Goal: Task Accomplishment & Management: Manage account settings

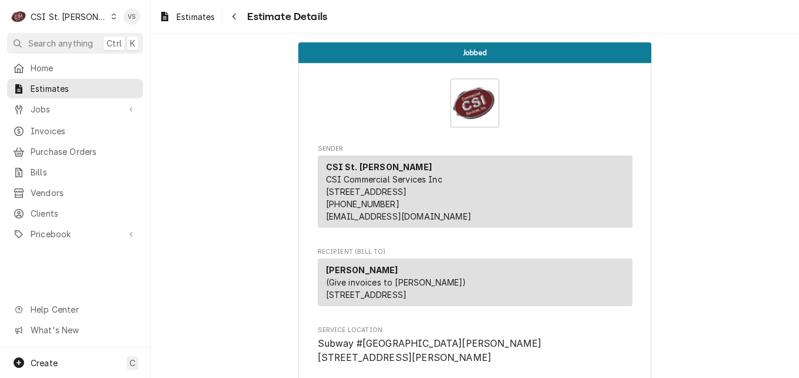
scroll to position [2943, 0]
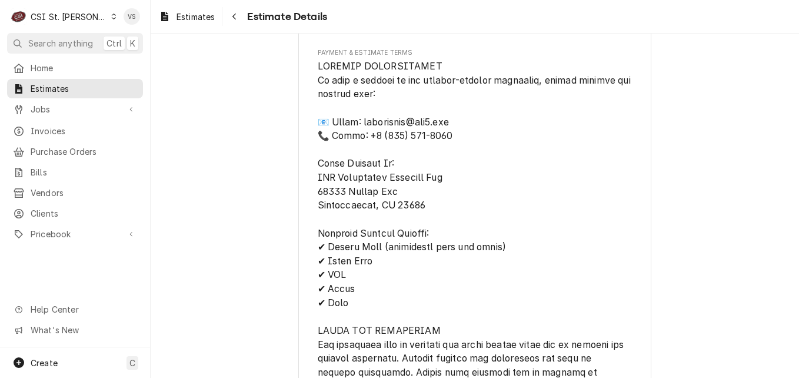
click at [111, 16] on div "Dynamic Content Wrapper" at bounding box center [114, 16] width 6 height 8
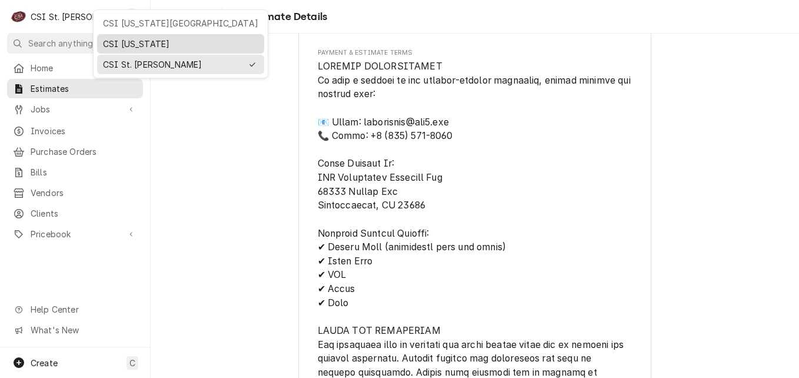
click at [130, 41] on div "CSI [US_STATE]" at bounding box center [180, 44] width 155 height 12
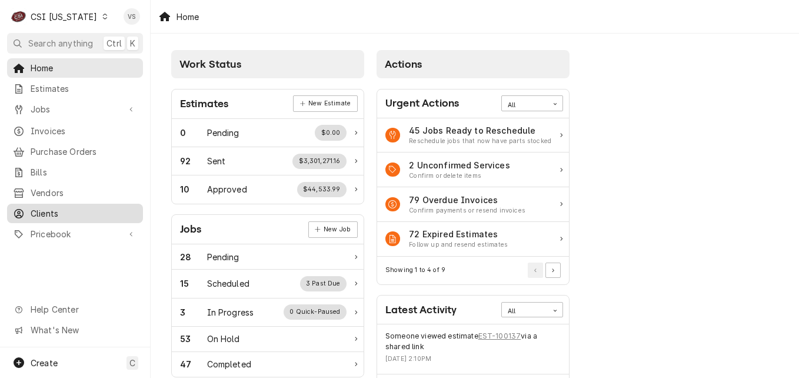
click at [37, 207] on span "Clients" at bounding box center [84, 213] width 107 height 12
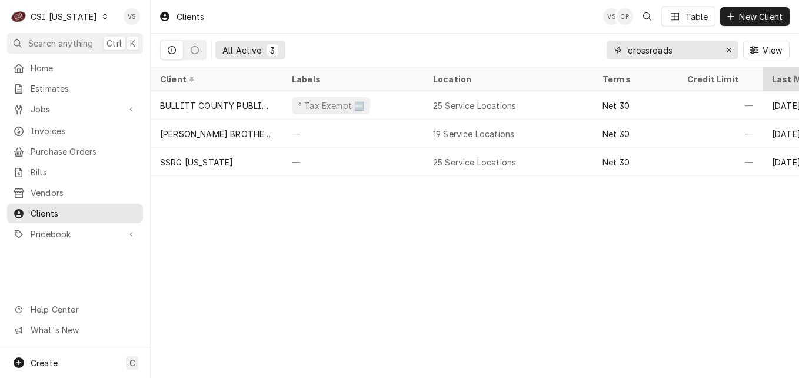
drag, startPoint x: 636, startPoint y: 55, endPoint x: 799, endPoint y: 72, distance: 163.3
click at [635, 53] on input "crossroads" at bounding box center [672, 50] width 88 height 19
type input "c"
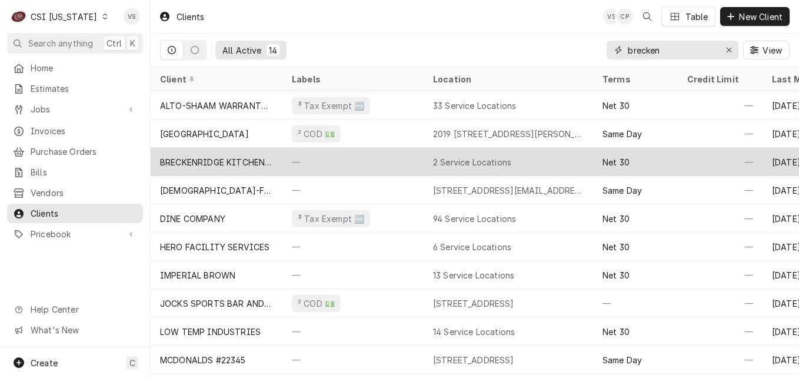
type input "brecken"
click at [234, 158] on div "BRECKENRIDGE KITCHEN EQUIPMENT" at bounding box center [216, 162] width 113 height 12
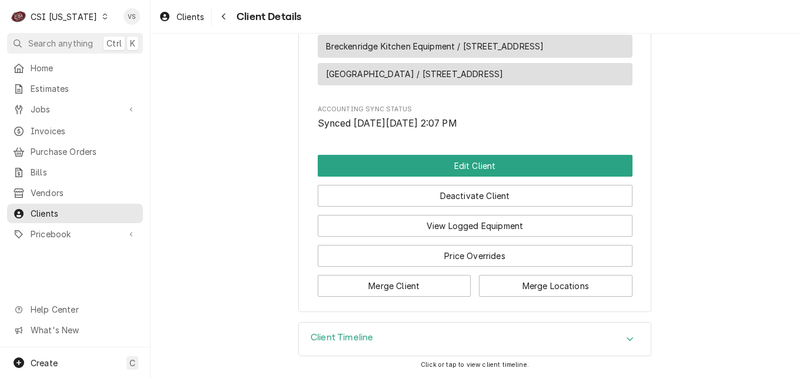
scroll to position [653, 0]
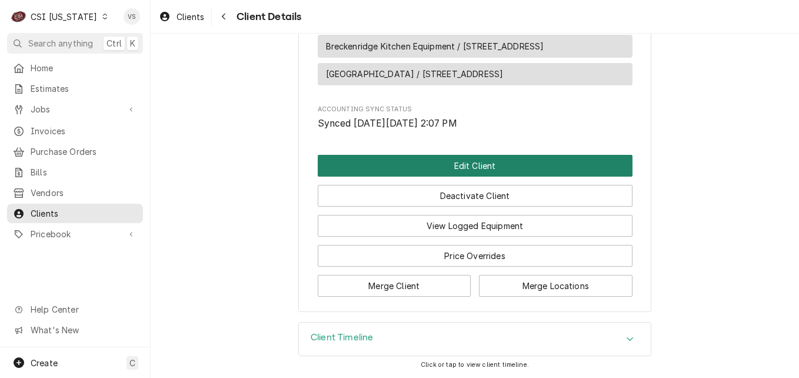
click at [409, 167] on button "Edit Client" at bounding box center [475, 166] width 315 height 22
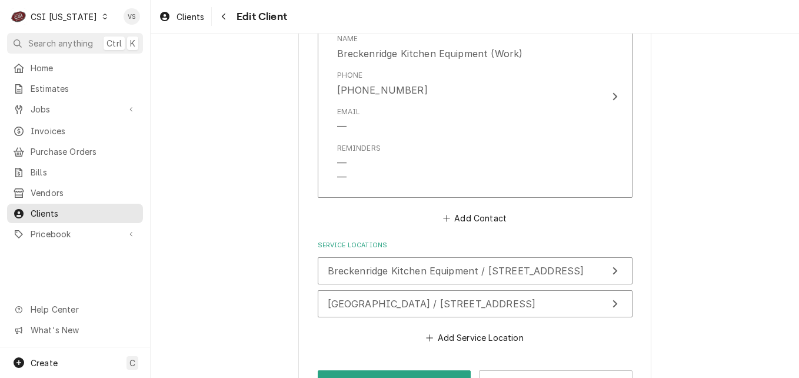
scroll to position [1155, 0]
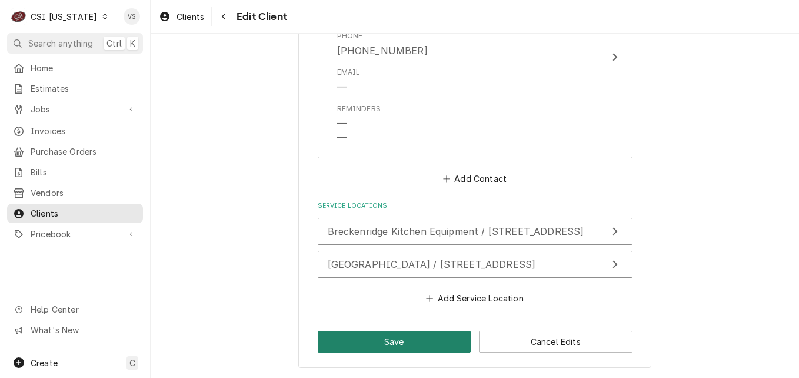
click at [366, 337] on button "Save" at bounding box center [395, 342] width 154 height 22
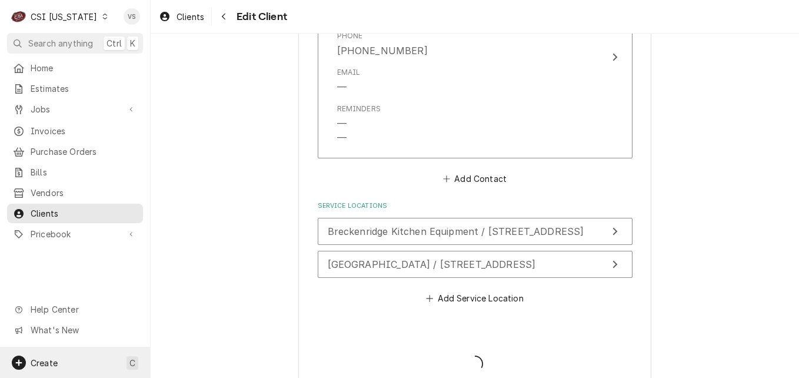
type textarea "x"
